Goal: Complete application form: Complete application form

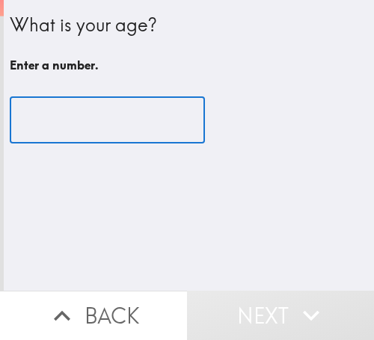
click at [85, 137] on input "number" at bounding box center [107, 120] width 195 height 46
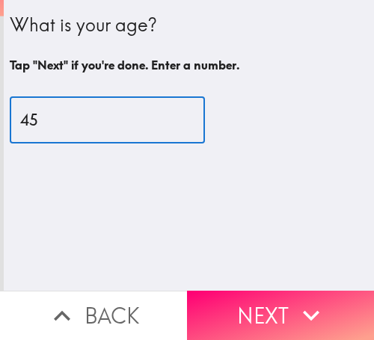
drag, startPoint x: 52, startPoint y: 129, endPoint x: 0, endPoint y: 123, distance: 52.6
click at [4, 125] on div "What is your age? Tap "Next" if you're done. Enter a number. 45 ​" at bounding box center [189, 80] width 370 height 161
type input "42"
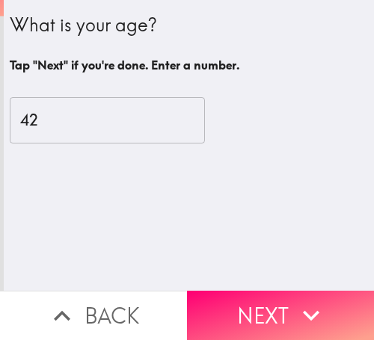
drag, startPoint x: 256, startPoint y: 301, endPoint x: 282, endPoint y: 303, distance: 25.5
click at [259, 300] on button "Next" at bounding box center [280, 315] width 187 height 49
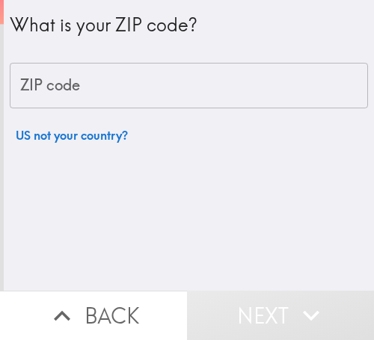
click at [163, 88] on input "ZIP code" at bounding box center [189, 86] width 358 height 46
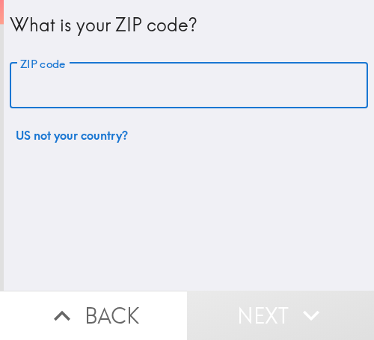
paste input "33612"
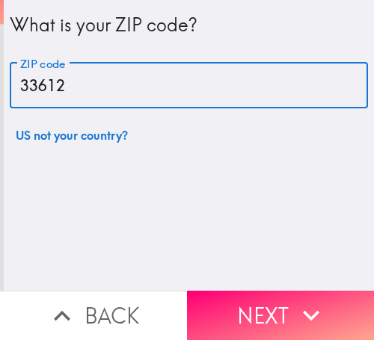
type input "33612"
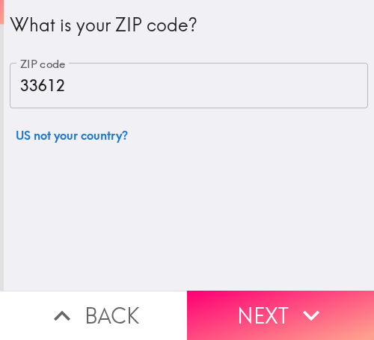
drag, startPoint x: 262, startPoint y: 289, endPoint x: 313, endPoint y: 307, distance: 54.2
click at [262, 291] on button "Next" at bounding box center [280, 315] width 187 height 49
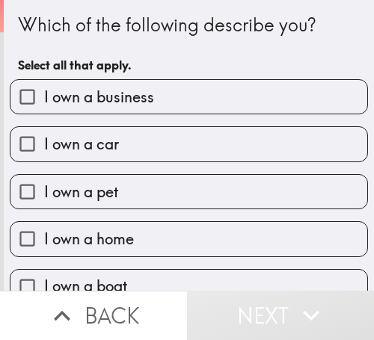
scroll to position [74, 0]
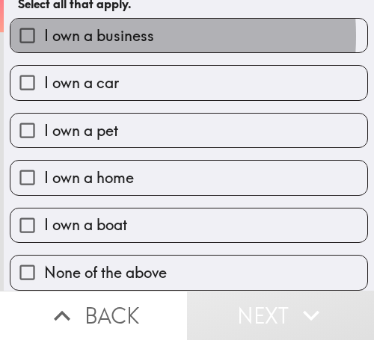
click at [84, 25] on span "I own a business" at bounding box center [99, 35] width 110 height 21
click at [44, 23] on input "I own a business" at bounding box center [27, 36] width 34 height 34
checkbox input "true"
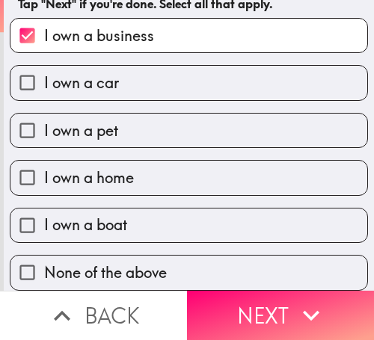
click at [259, 295] on button "Next" at bounding box center [280, 315] width 187 height 49
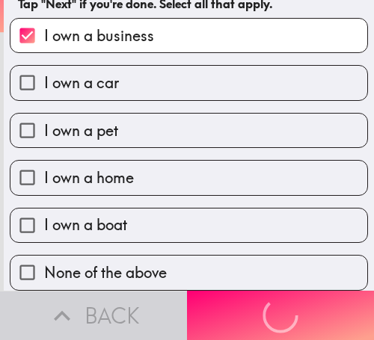
scroll to position [0, 0]
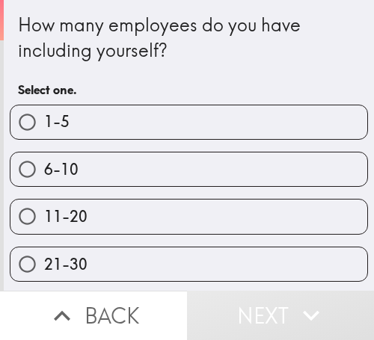
drag, startPoint x: 102, startPoint y: 171, endPoint x: 341, endPoint y: 176, distance: 239.3
click at [107, 172] on label "6-10" at bounding box center [188, 169] width 357 height 34
click at [44, 172] on input "6-10" at bounding box center [27, 169] width 34 height 34
radio input "true"
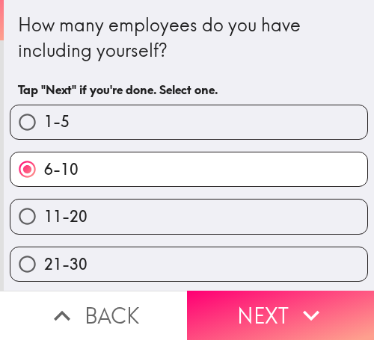
click at [283, 172] on label "6-10" at bounding box center [188, 169] width 357 height 34
click at [44, 172] on input "6-10" at bounding box center [27, 169] width 34 height 34
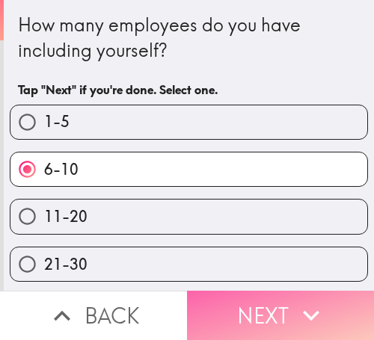
click at [277, 306] on button "Next" at bounding box center [280, 315] width 187 height 49
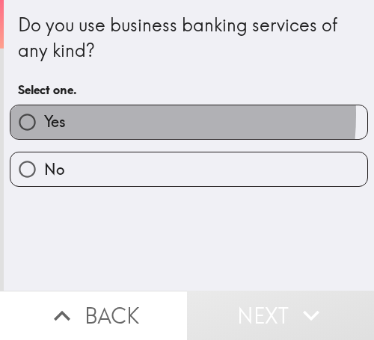
click at [69, 116] on label "Yes" at bounding box center [188, 122] width 357 height 34
click at [44, 116] on input "Yes" at bounding box center [27, 122] width 34 height 34
radio input "true"
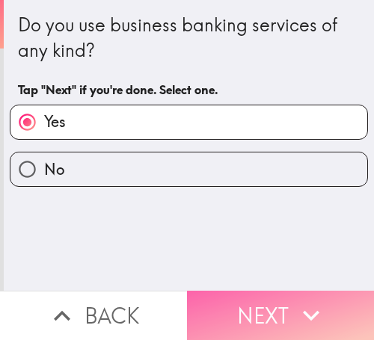
click at [295, 299] on icon "button" at bounding box center [311, 315] width 33 height 33
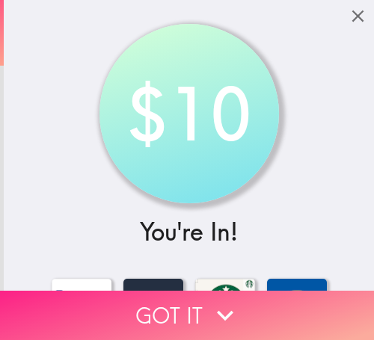
drag, startPoint x: 153, startPoint y: 302, endPoint x: 164, endPoint y: 303, distance: 11.2
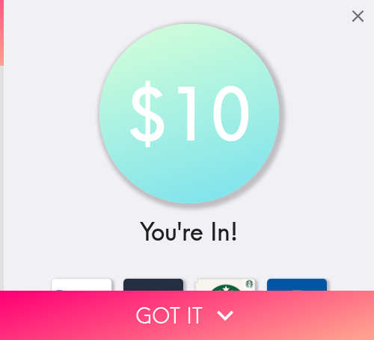
click at [155, 302] on button "Got it" at bounding box center [187, 315] width 374 height 49
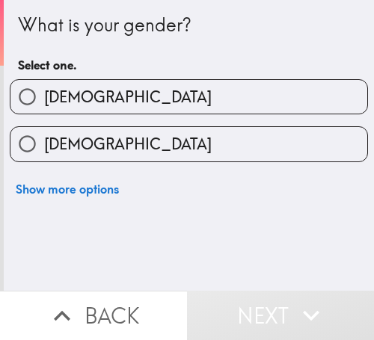
drag, startPoint x: 152, startPoint y: 94, endPoint x: 154, endPoint y: 135, distance: 40.4
click at [152, 96] on label "[DEMOGRAPHIC_DATA]" at bounding box center [188, 97] width 357 height 34
click at [44, 96] on input "[DEMOGRAPHIC_DATA]" at bounding box center [27, 97] width 34 height 34
radio input "true"
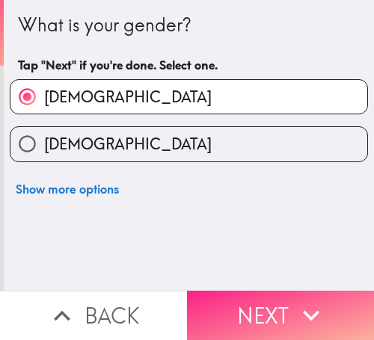
drag, startPoint x: 238, startPoint y: 301, endPoint x: 354, endPoint y: 310, distance: 117.0
click at [242, 301] on button "Next" at bounding box center [280, 315] width 187 height 49
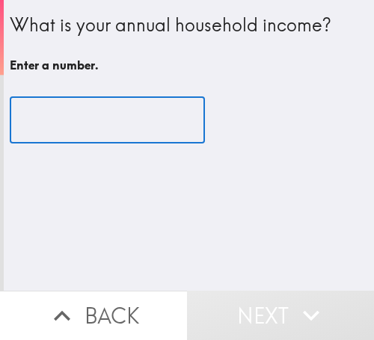
click at [86, 117] on input "number" at bounding box center [107, 120] width 195 height 46
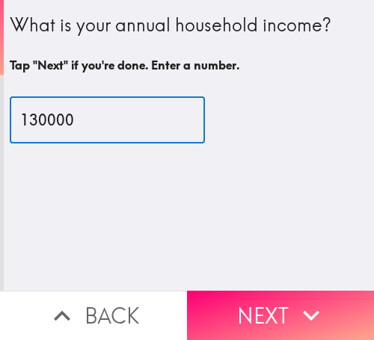
click at [26, 123] on input "130000" at bounding box center [107, 120] width 195 height 46
type input "140000"
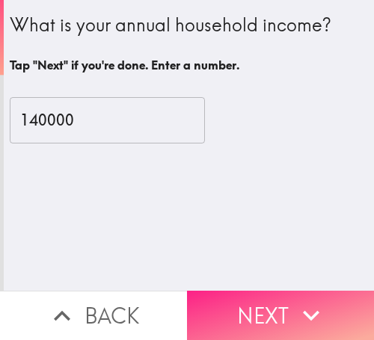
click at [254, 302] on button "Next" at bounding box center [280, 315] width 187 height 49
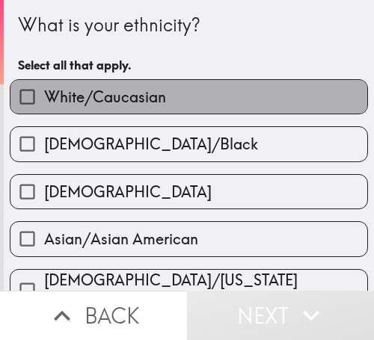
click at [301, 89] on label "White/Caucasian" at bounding box center [188, 97] width 357 height 34
click at [44, 89] on input "White/Caucasian" at bounding box center [27, 97] width 34 height 34
checkbox input "true"
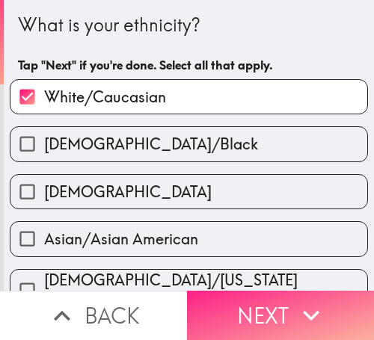
click at [302, 299] on icon "button" at bounding box center [311, 315] width 33 height 33
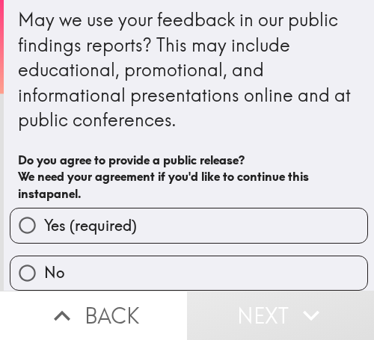
scroll to position [18, 0]
click at [265, 209] on label "Yes (required)" at bounding box center [188, 226] width 357 height 34
click at [44, 209] on input "Yes (required)" at bounding box center [27, 226] width 34 height 34
radio input "true"
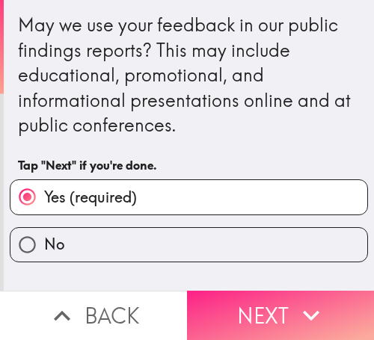
click at [277, 299] on button "Next" at bounding box center [280, 315] width 187 height 49
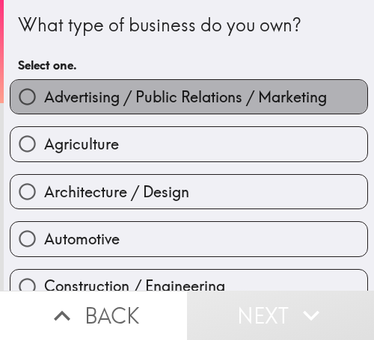
click at [236, 96] on span "Advertising / Public Relations / Marketing" at bounding box center [185, 97] width 283 height 21
click at [44, 96] on input "Advertising / Public Relations / Marketing" at bounding box center [27, 97] width 34 height 34
radio input "true"
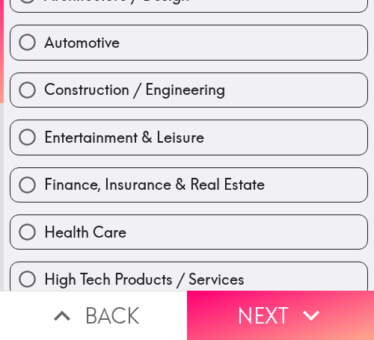
scroll to position [224, 0]
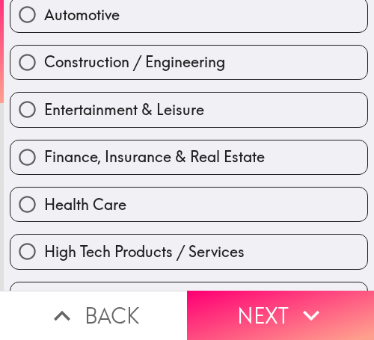
click at [84, 158] on span "Finance, Insurance & Real Estate" at bounding box center [154, 157] width 221 height 21
click at [44, 158] on input "Finance, Insurance & Real Estate" at bounding box center [27, 158] width 34 height 34
radio input "true"
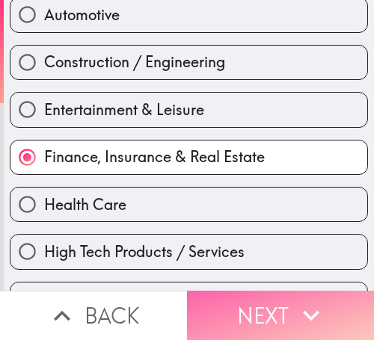
click at [238, 292] on button "Next" at bounding box center [280, 315] width 187 height 49
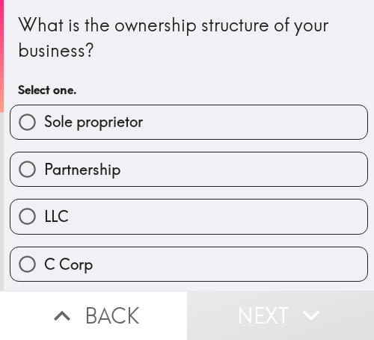
click at [272, 123] on label "Sole proprietor" at bounding box center [188, 122] width 357 height 34
click at [44, 123] on input "Sole proprietor" at bounding box center [27, 122] width 34 height 34
radio input "true"
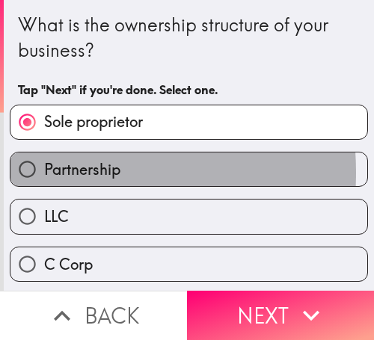
drag, startPoint x: 40, startPoint y: 173, endPoint x: 47, endPoint y: 189, distance: 18.1
click at [44, 176] on span "Partnership" at bounding box center [82, 169] width 76 height 21
click at [41, 176] on input "Partnership" at bounding box center [27, 169] width 34 height 34
radio input "true"
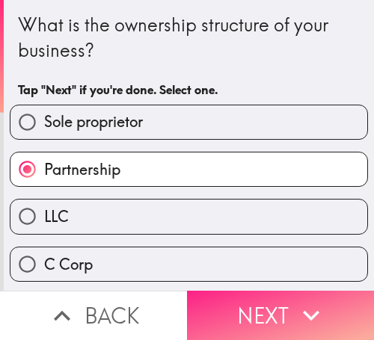
click at [318, 299] on icon "button" at bounding box center [311, 315] width 33 height 33
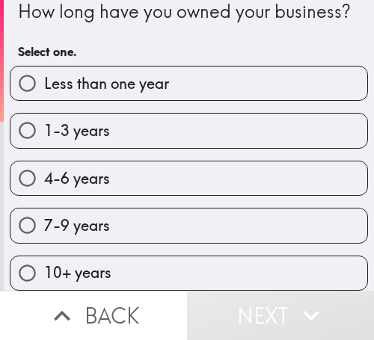
scroll to position [52, 0]
click at [257, 161] on label "4-6 years" at bounding box center [188, 178] width 357 height 34
click at [44, 161] on input "4-6 years" at bounding box center [27, 178] width 34 height 34
radio input "true"
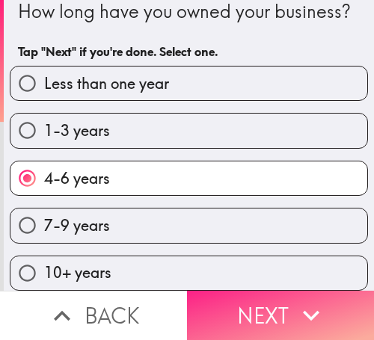
click at [310, 311] on icon "button" at bounding box center [311, 316] width 16 height 10
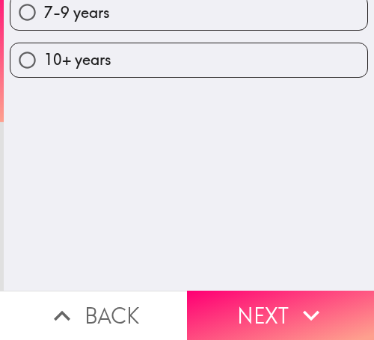
scroll to position [0, 0]
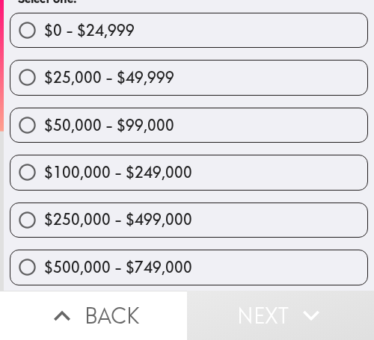
scroll to position [75, 0]
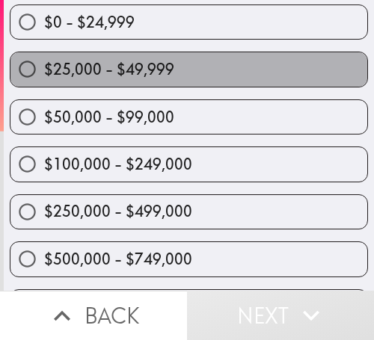
click at [197, 75] on label "$25,000 - $49,999" at bounding box center [188, 69] width 357 height 34
click at [44, 75] on input "$25,000 - $49,999" at bounding box center [27, 69] width 34 height 34
radio input "true"
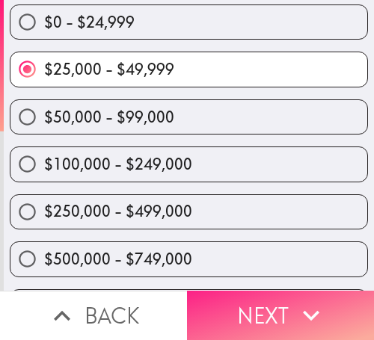
click at [308, 299] on icon "button" at bounding box center [311, 315] width 33 height 33
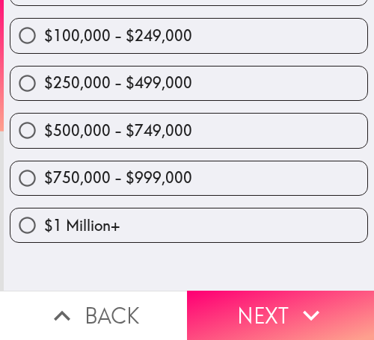
scroll to position [0, 0]
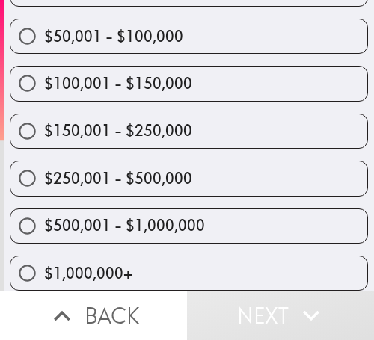
scroll to position [313, 0]
click at [203, 215] on label "$500,001 - $1,000,000" at bounding box center [188, 226] width 357 height 34
click at [44, 215] on input "$500,001 - $1,000,000" at bounding box center [27, 226] width 34 height 34
radio input "true"
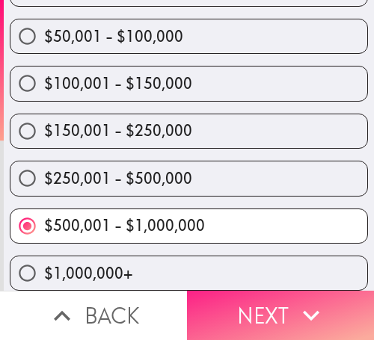
click at [283, 304] on button "Next" at bounding box center [280, 315] width 187 height 49
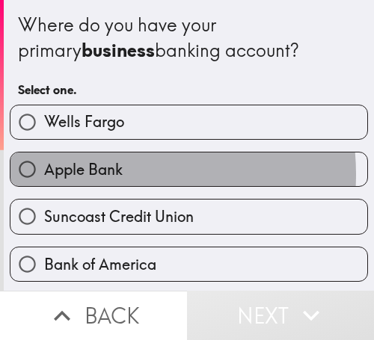
click at [96, 174] on span "Apple Bank" at bounding box center [83, 169] width 78 height 21
click at [44, 174] on input "Apple Bank" at bounding box center [27, 169] width 34 height 34
radio input "true"
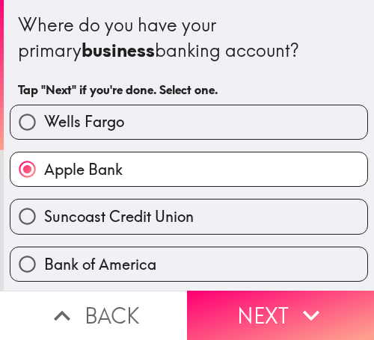
click at [96, 174] on span "Apple Bank" at bounding box center [83, 169] width 78 height 21
click at [44, 174] on input "Apple Bank" at bounding box center [27, 169] width 34 height 34
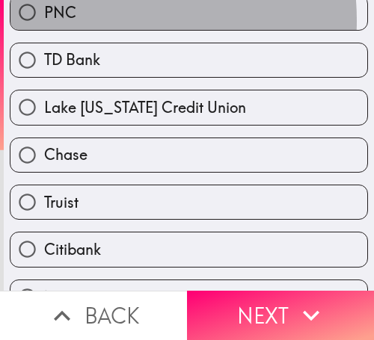
click at [78, 20] on label "PNC" at bounding box center [188, 13] width 357 height 34
click at [44, 20] on input "PNC" at bounding box center [27, 13] width 34 height 34
radio input "true"
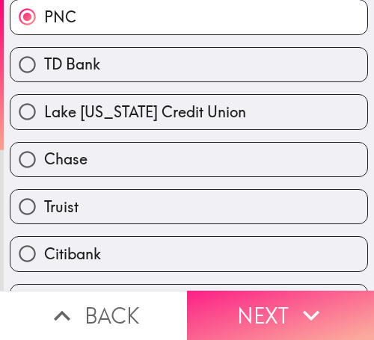
click at [303, 311] on icon "button" at bounding box center [311, 316] width 16 height 10
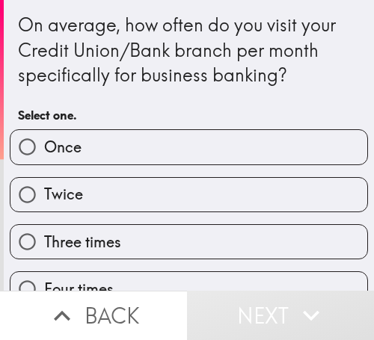
scroll to position [75, 0]
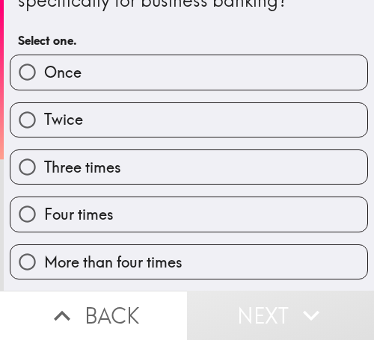
click at [280, 84] on label "Once" at bounding box center [188, 72] width 357 height 34
click at [44, 84] on input "Once" at bounding box center [27, 72] width 34 height 34
radio input "true"
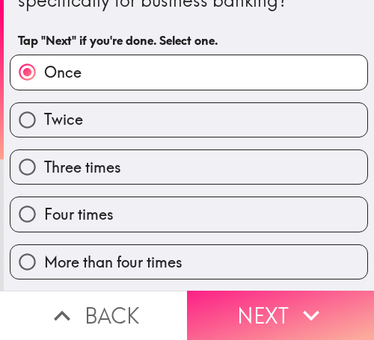
click at [305, 291] on button "Next" at bounding box center [280, 315] width 187 height 49
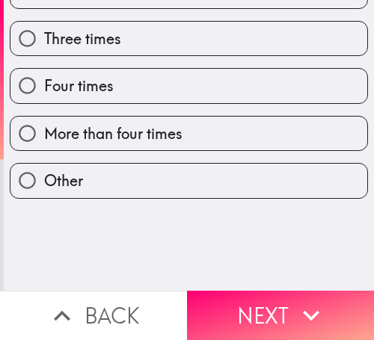
scroll to position [0, 0]
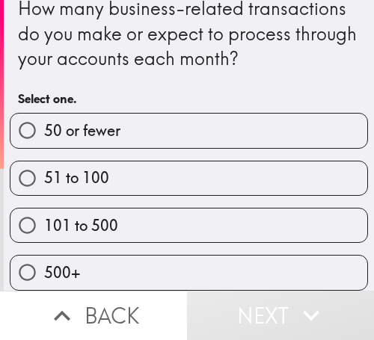
scroll to position [29, 0]
click at [275, 163] on label "51 to 100" at bounding box center [188, 178] width 357 height 34
click at [44, 163] on input "51 to 100" at bounding box center [27, 178] width 34 height 34
radio input "true"
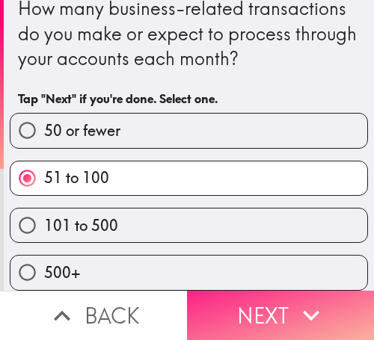
click at [295, 304] on icon "button" at bounding box center [311, 315] width 33 height 33
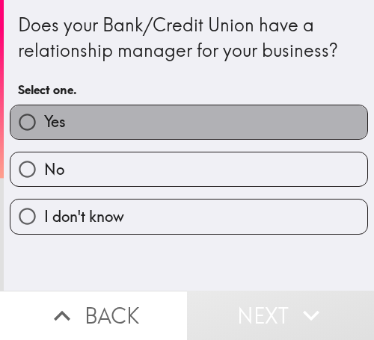
click at [280, 131] on label "Yes" at bounding box center [188, 122] width 357 height 34
click at [44, 131] on input "Yes" at bounding box center [27, 122] width 34 height 34
radio input "true"
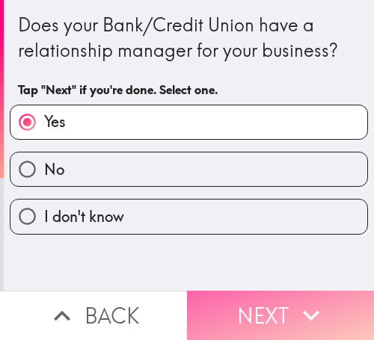
click at [280, 301] on button "Next" at bounding box center [280, 315] width 187 height 49
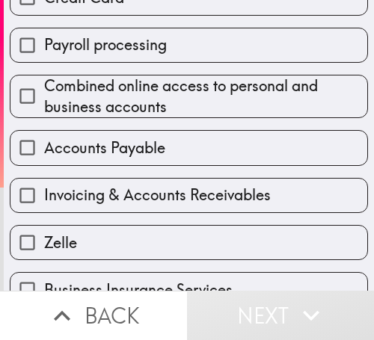
scroll to position [150, 0]
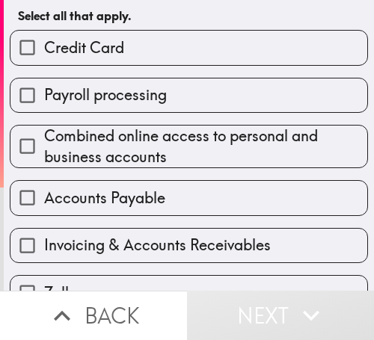
click at [114, 92] on span "Payroll processing" at bounding box center [105, 94] width 123 height 21
click at [44, 92] on input "Payroll processing" at bounding box center [27, 95] width 34 height 34
checkbox input "true"
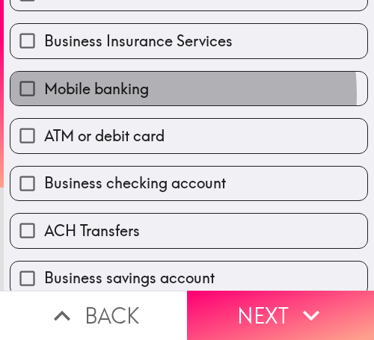
click at [142, 93] on span "Mobile banking" at bounding box center [96, 88] width 105 height 21
click at [44, 93] on input "Mobile banking" at bounding box center [27, 89] width 34 height 34
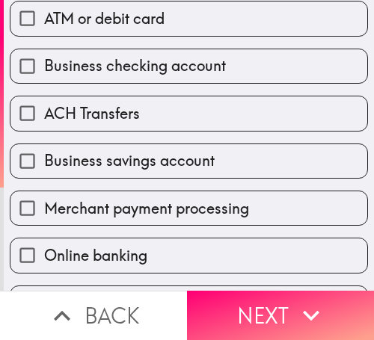
scroll to position [507, 0]
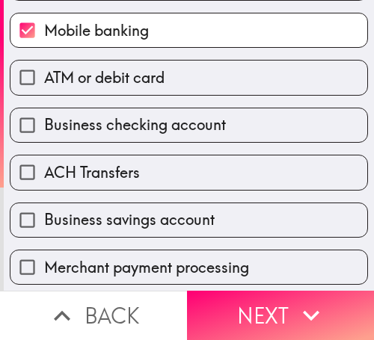
click at [120, 34] on span "Mobile banking" at bounding box center [96, 30] width 105 height 21
click at [44, 34] on input "Mobile banking" at bounding box center [27, 30] width 34 height 34
checkbox input "false"
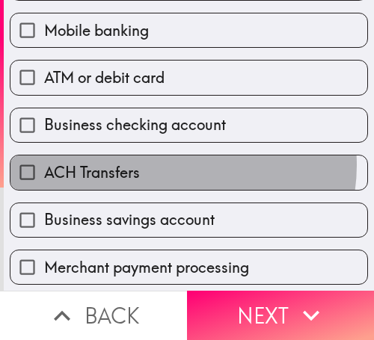
click at [171, 165] on label "ACH Transfers" at bounding box center [188, 172] width 357 height 34
click at [44, 165] on input "ACH Transfers" at bounding box center [27, 172] width 34 height 34
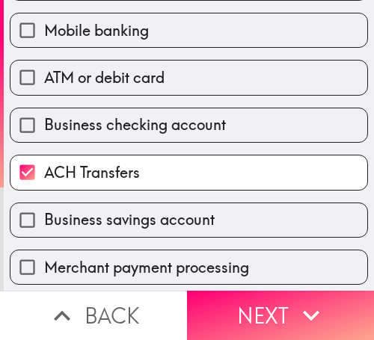
click at [170, 166] on label "ACH Transfers" at bounding box center [188, 172] width 357 height 34
click at [44, 166] on input "ACH Transfers" at bounding box center [27, 172] width 34 height 34
checkbox input "false"
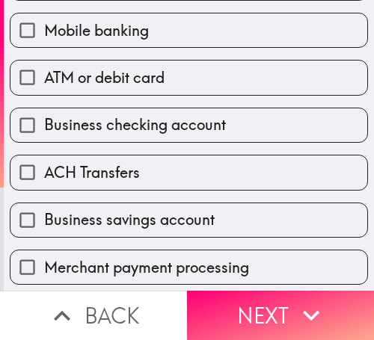
click at [157, 127] on span "Business checking account" at bounding box center [135, 124] width 182 height 21
click at [44, 127] on input "Business checking account" at bounding box center [27, 125] width 34 height 34
checkbox input "true"
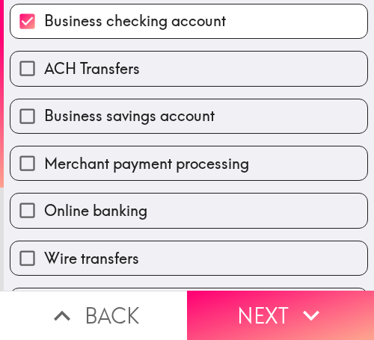
scroll to position [656, 0]
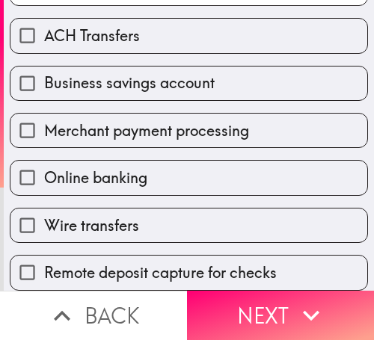
click at [93, 215] on span "Wire transfers" at bounding box center [91, 225] width 95 height 21
click at [44, 211] on input "Wire transfers" at bounding box center [27, 226] width 34 height 34
checkbox input "true"
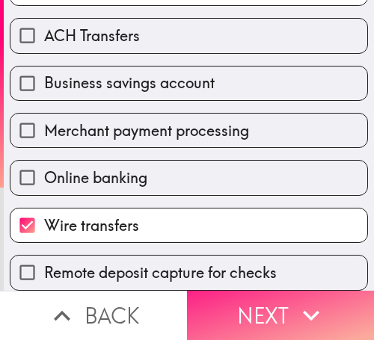
click at [251, 298] on button "Next" at bounding box center [280, 315] width 187 height 49
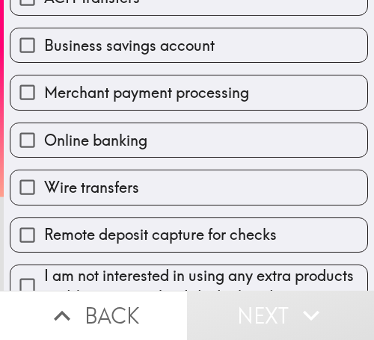
click at [109, 42] on span "Business savings account" at bounding box center [129, 45] width 170 height 21
click at [44, 42] on input "Business savings account" at bounding box center [27, 45] width 34 height 34
checkbox input "true"
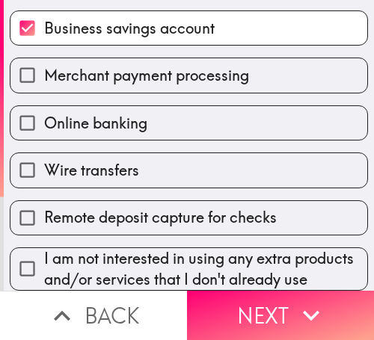
scroll to position [707, 0]
click at [146, 207] on span "Remote deposit capture for checks" at bounding box center [160, 217] width 232 height 21
click at [44, 201] on input "Remote deposit capture for checks" at bounding box center [27, 218] width 34 height 34
checkbox input "true"
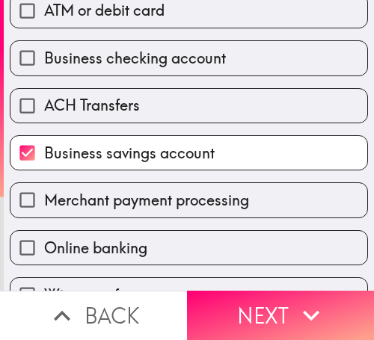
scroll to position [558, 0]
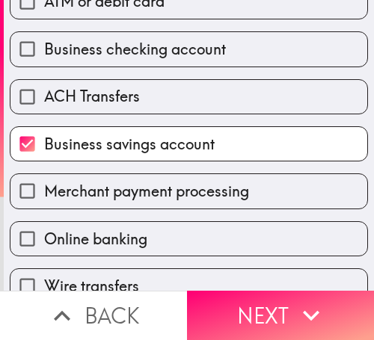
click at [150, 137] on span "Business savings account" at bounding box center [129, 144] width 170 height 21
click at [44, 137] on input "Business savings account" at bounding box center [27, 144] width 34 height 34
checkbox input "false"
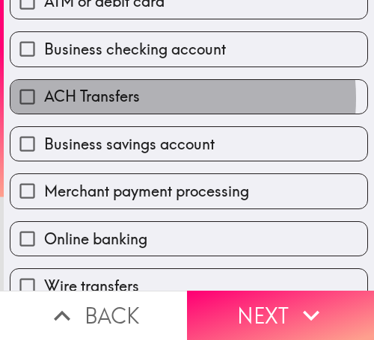
click at [149, 99] on label "ACH Transfers" at bounding box center [188, 97] width 357 height 34
click at [44, 99] on input "ACH Transfers" at bounding box center [27, 97] width 34 height 34
checkbox input "true"
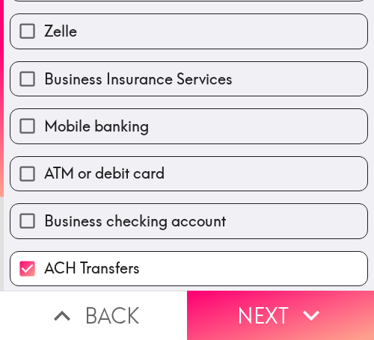
scroll to position [408, 0]
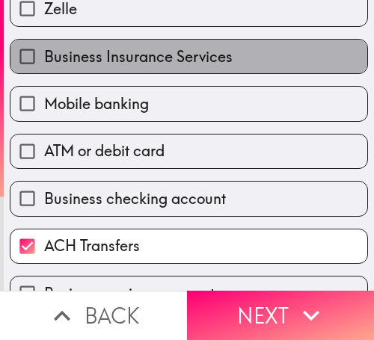
click at [211, 62] on span "Business Insurance Services" at bounding box center [138, 56] width 188 height 21
click at [44, 62] on input "Business Insurance Services" at bounding box center [27, 57] width 34 height 34
checkbox input "true"
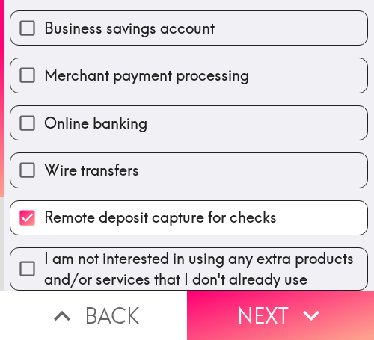
scroll to position [707, 0]
click at [204, 248] on span "I am not interested in using any extra products and/or services that I don't al…" at bounding box center [205, 269] width 323 height 42
click at [44, 252] on input "I am not interested in using any extra products and/or services that I don't al…" at bounding box center [27, 269] width 34 height 34
checkbox input "true"
checkbox input "false"
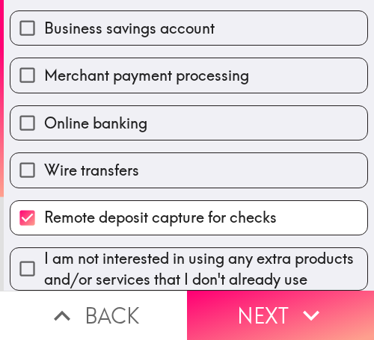
checkbox input "false"
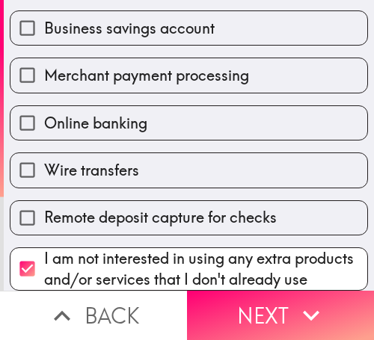
click at [292, 248] on span "I am not interested in using any extra products and/or services that I don't al…" at bounding box center [205, 269] width 323 height 42
click at [44, 252] on input "I am not interested in using any extra products and/or services that I don't al…" at bounding box center [27, 269] width 34 height 34
checkbox input "false"
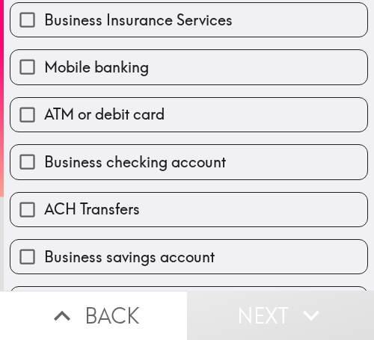
scroll to position [408, 0]
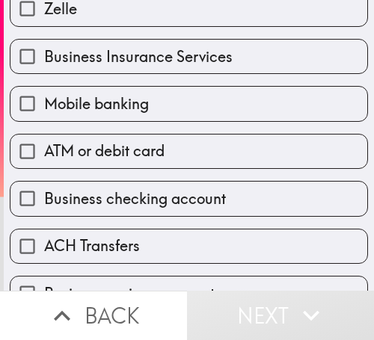
click at [207, 153] on label "ATM or debit card" at bounding box center [188, 152] width 357 height 34
click at [44, 153] on input "ATM or debit card" at bounding box center [27, 152] width 34 height 34
checkbox input "true"
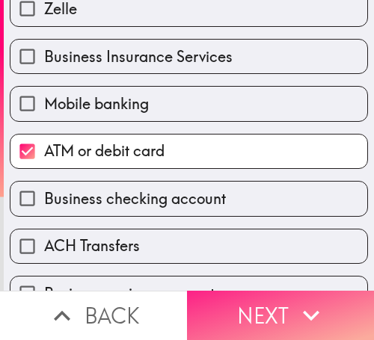
click at [247, 302] on button "Next" at bounding box center [280, 315] width 187 height 49
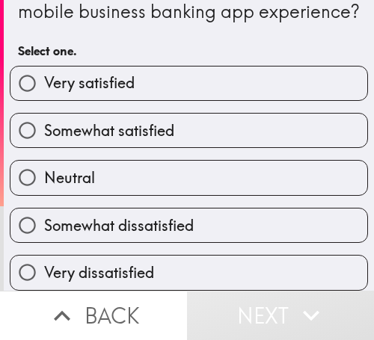
click at [209, 116] on label "Somewhat satisfied" at bounding box center [188, 131] width 357 height 34
click at [44, 116] on input "Somewhat satisfied" at bounding box center [27, 131] width 34 height 34
radio input "true"
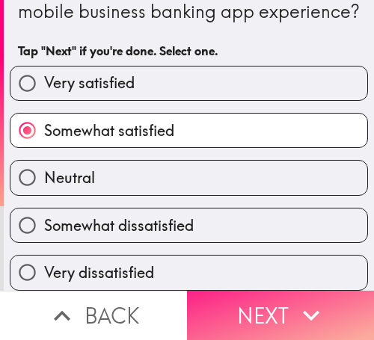
click at [259, 293] on button "Next" at bounding box center [280, 315] width 187 height 49
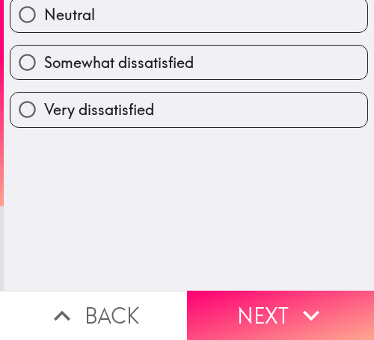
scroll to position [0, 0]
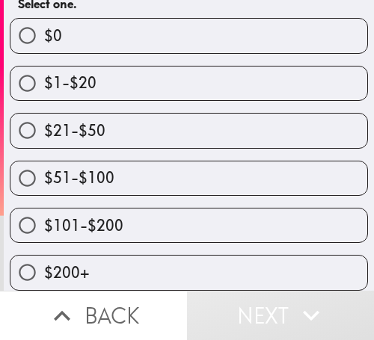
scroll to position [199, 0]
click at [253, 162] on label "$51-$100" at bounding box center [188, 178] width 357 height 34
click at [44, 162] on input "$51-$100" at bounding box center [27, 178] width 34 height 34
radio input "true"
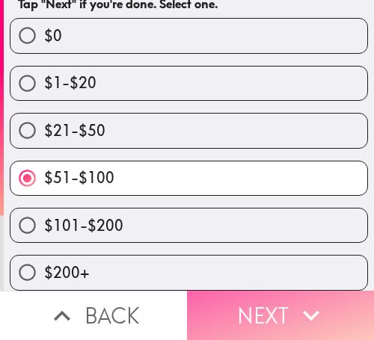
click at [268, 296] on button "Next" at bounding box center [280, 315] width 187 height 49
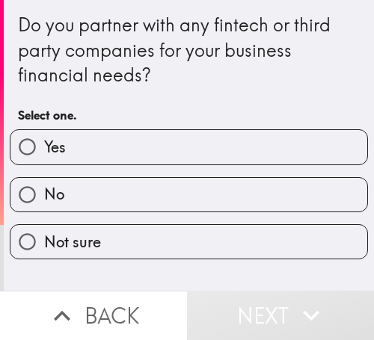
click at [305, 201] on label "No" at bounding box center [188, 195] width 357 height 34
click at [44, 201] on input "No" at bounding box center [27, 195] width 34 height 34
radio input "true"
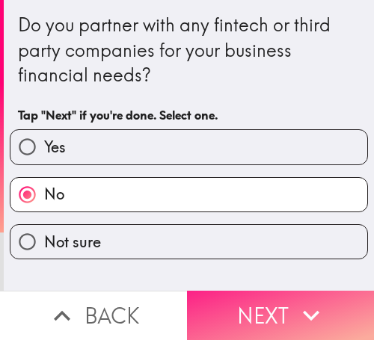
click at [271, 299] on button "Next" at bounding box center [280, 315] width 187 height 49
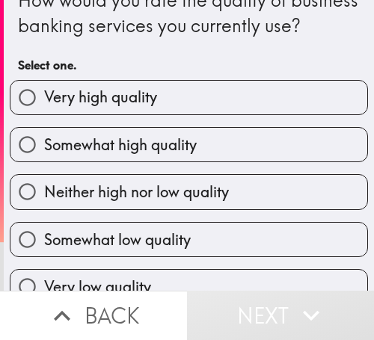
scroll to position [75, 0]
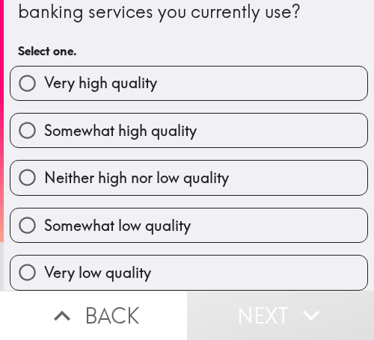
click at [241, 118] on label "Somewhat high quality" at bounding box center [188, 131] width 357 height 34
click at [44, 118] on input "Somewhat high quality" at bounding box center [27, 131] width 34 height 34
radio input "true"
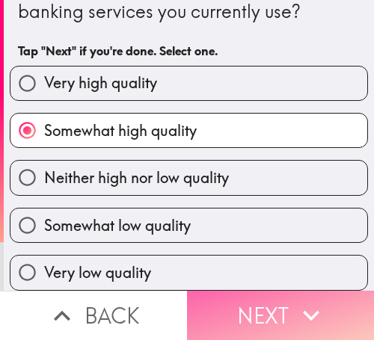
click at [295, 299] on icon "button" at bounding box center [311, 315] width 33 height 33
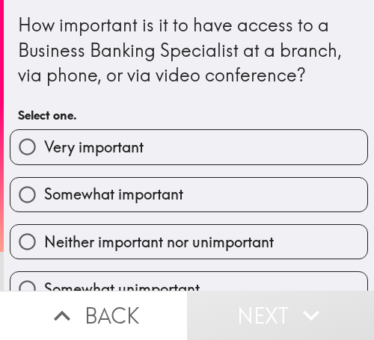
click at [299, 187] on label "Somewhat important" at bounding box center [188, 195] width 357 height 34
click at [44, 187] on input "Somewhat important" at bounding box center [27, 195] width 34 height 34
radio input "true"
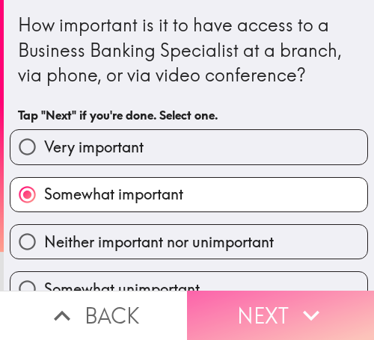
click at [300, 299] on icon "button" at bounding box center [311, 315] width 33 height 33
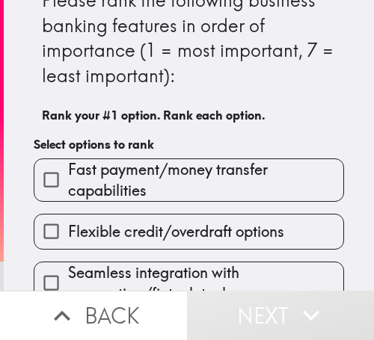
scroll to position [75, 0]
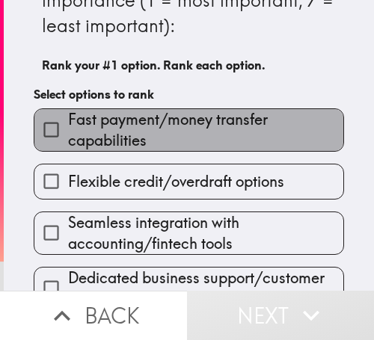
drag, startPoint x: 236, startPoint y: 126, endPoint x: 243, endPoint y: 145, distance: 19.9
click at [235, 126] on span "Fast payment/money transfer capabilities" at bounding box center [205, 130] width 275 height 42
click at [68, 126] on input "Fast payment/money transfer capabilities" at bounding box center [51, 130] width 34 height 34
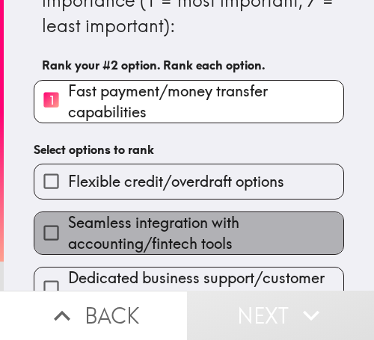
click at [227, 234] on span "Seamless integration with accounting/fintech tools" at bounding box center [205, 233] width 275 height 42
click at [68, 234] on input "Seamless integration with accounting/fintech tools" at bounding box center [51, 233] width 34 height 34
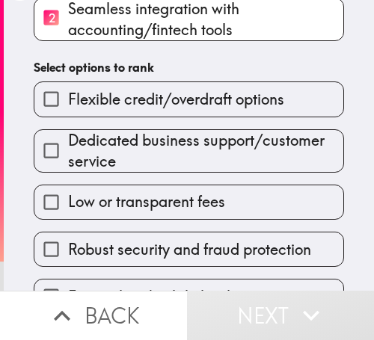
scroll to position [224, 0]
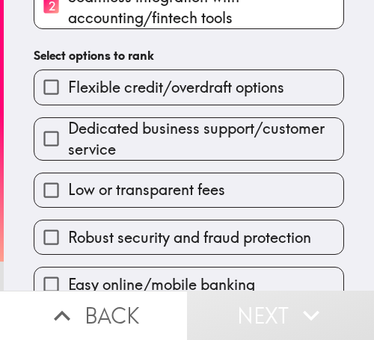
click at [194, 235] on span "Robust security and fraud protection" at bounding box center [189, 237] width 243 height 21
click at [68, 235] on input "Robust security and fraud protection" at bounding box center [51, 238] width 34 height 34
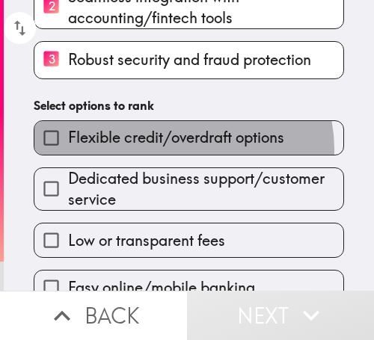
click at [176, 150] on label "Flexible credit/overdraft options" at bounding box center [188, 138] width 309 height 34
click at [68, 150] on input "Flexible credit/overdraft options" at bounding box center [51, 138] width 34 height 34
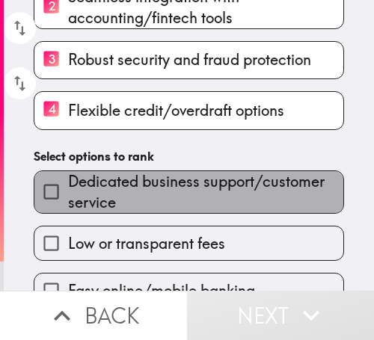
click at [206, 206] on span "Dedicated business support/customer service" at bounding box center [205, 192] width 275 height 42
click at [68, 206] on input "Dedicated business support/customer service" at bounding box center [51, 192] width 34 height 34
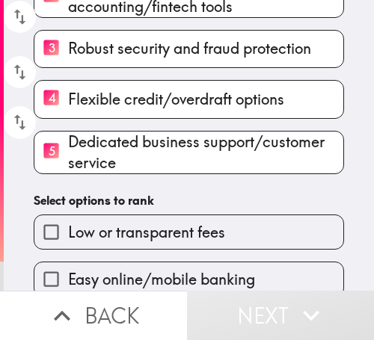
scroll to position [255, 0]
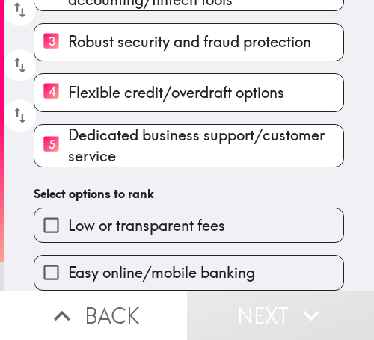
click at [188, 256] on label "Easy online/mobile banking" at bounding box center [188, 273] width 309 height 34
click at [68, 256] on input "Easy online/mobile banking" at bounding box center [51, 273] width 34 height 34
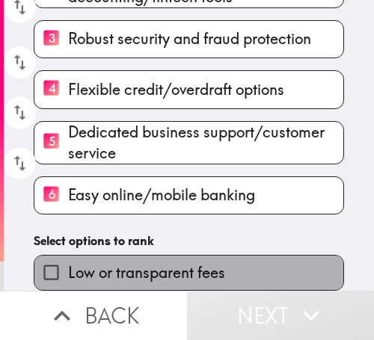
click at [188, 256] on label "Low or transparent fees" at bounding box center [188, 273] width 309 height 34
click at [68, 256] on input "Low or transparent fees" at bounding box center [51, 273] width 34 height 34
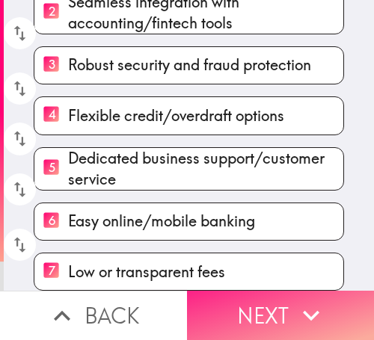
click at [250, 309] on button "Next" at bounding box center [280, 315] width 187 height 49
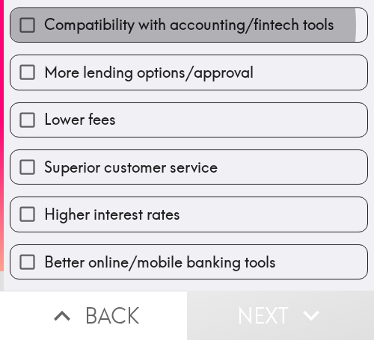
click at [174, 25] on span "Compatibility with accounting/fintech tools" at bounding box center [189, 24] width 290 height 21
click at [44, 25] on input "Compatibility with accounting/fintech tools" at bounding box center [27, 25] width 34 height 34
checkbox input "true"
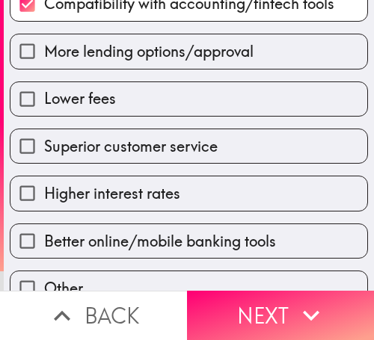
scroll to position [269, 0]
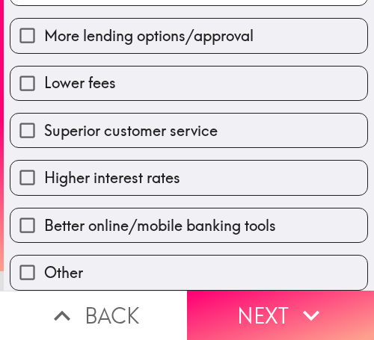
click at [112, 78] on label "Lower fees" at bounding box center [188, 84] width 357 height 34
click at [44, 78] on input "Lower fees" at bounding box center [27, 84] width 34 height 34
checkbox input "true"
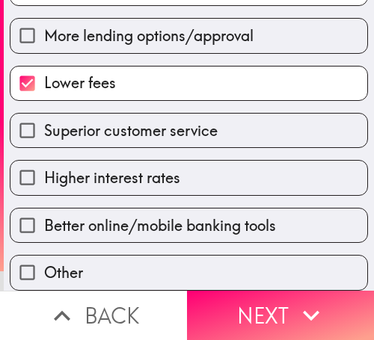
click at [82, 215] on span "Better online/mobile banking tools" at bounding box center [160, 225] width 232 height 21
click at [44, 212] on input "Better online/mobile banking tools" at bounding box center [27, 226] width 34 height 34
checkbox input "true"
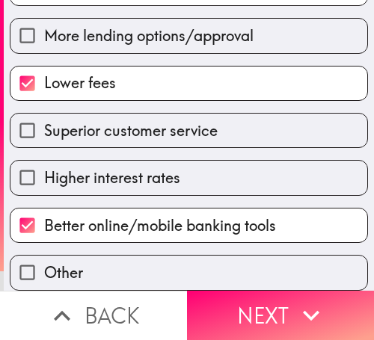
click at [280, 304] on button "Next" at bounding box center [280, 315] width 187 height 49
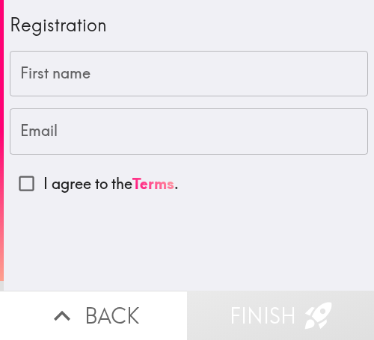
click at [108, 70] on input "First name" at bounding box center [189, 74] width 358 height 46
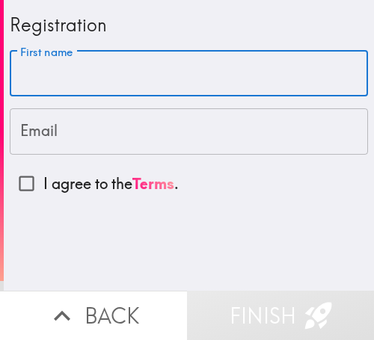
paste input "[PERSON_NAME]"
type input "[PERSON_NAME]"
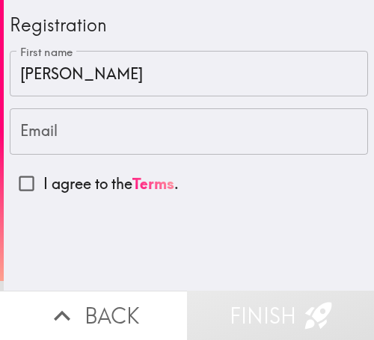
click at [120, 141] on input "Email" at bounding box center [189, 131] width 358 height 46
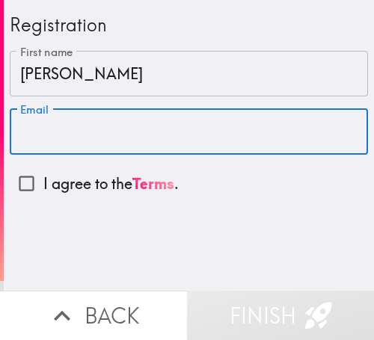
paste input "[EMAIL_ADDRESS][DOMAIN_NAME]"
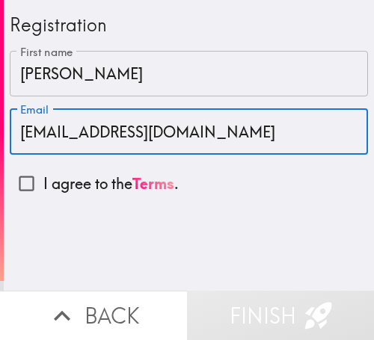
type input "[EMAIL_ADDRESS][DOMAIN_NAME]"
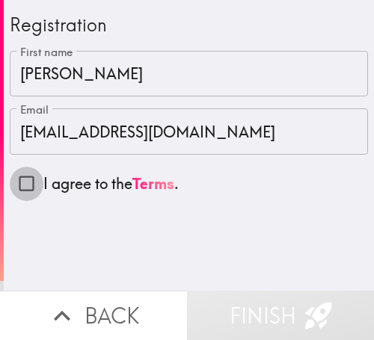
click at [30, 179] on input "I agree to the Terms ." at bounding box center [27, 184] width 34 height 34
checkbox input "true"
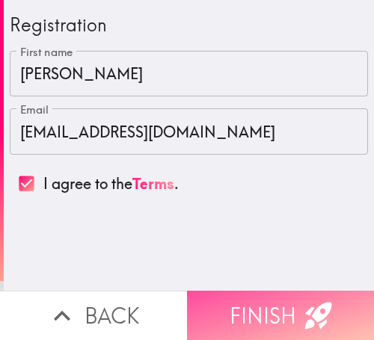
drag, startPoint x: 245, startPoint y: 297, endPoint x: 232, endPoint y: 298, distance: 12.7
click at [245, 296] on button "Finish" at bounding box center [280, 315] width 187 height 49
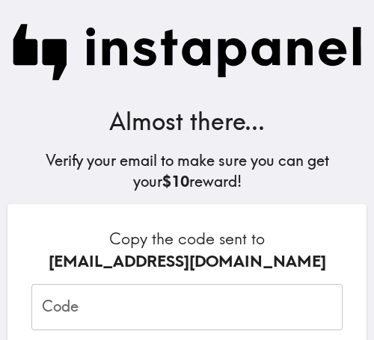
click at [109, 302] on input "Code" at bounding box center [186, 307] width 311 height 46
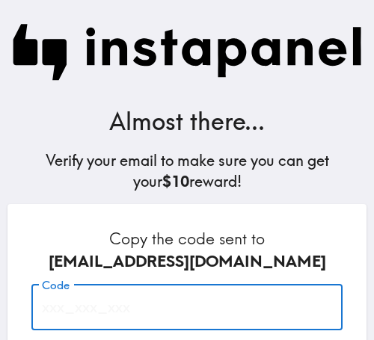
paste input "eE2_n69_h5F"
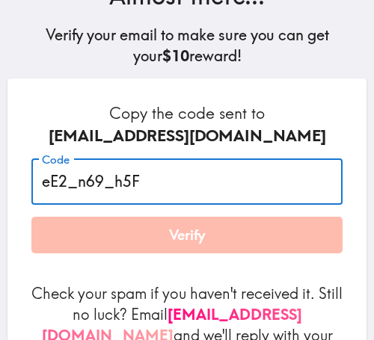
scroll to position [235, 0]
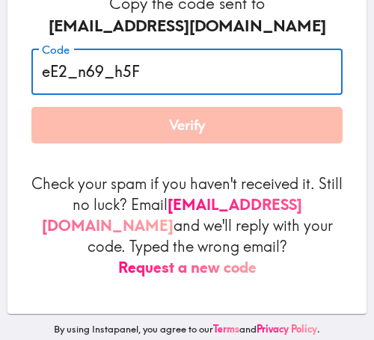
type input "eE2_n69_h5F"
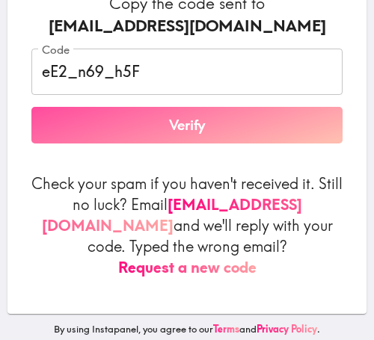
click at [184, 120] on button "Verify" at bounding box center [186, 125] width 311 height 37
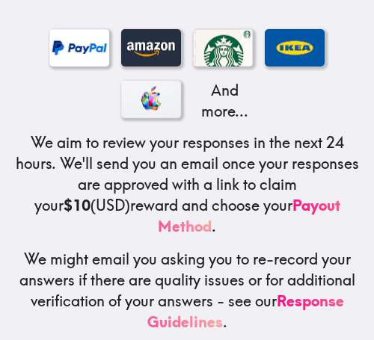
scroll to position [351, 0]
